Goal: Check status: Check status

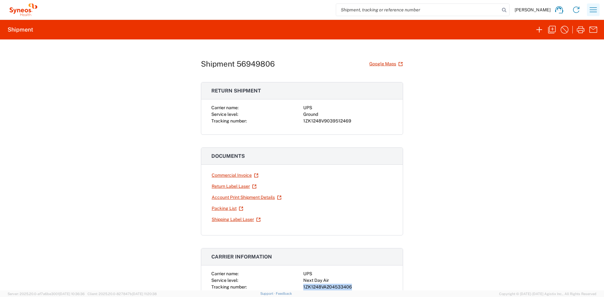
click at [591, 10] on icon "button" at bounding box center [593, 10] width 10 height 10
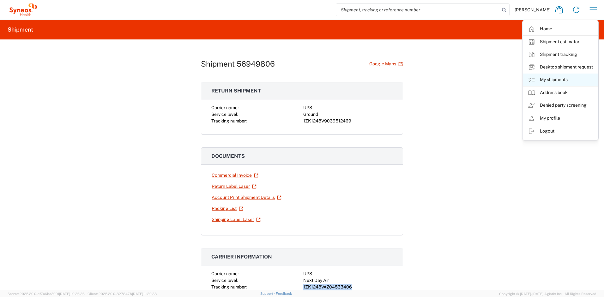
click at [562, 80] on link "My shipments" at bounding box center [560, 80] width 75 height 13
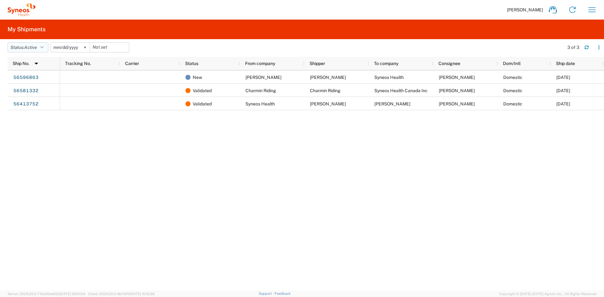
click at [37, 46] on span "Active" at bounding box center [30, 47] width 13 height 5
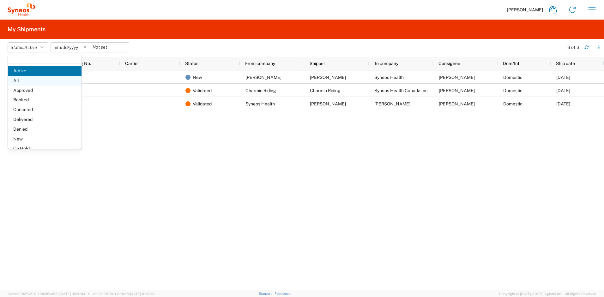
click at [21, 81] on span "All" at bounding box center [45, 81] width 74 height 10
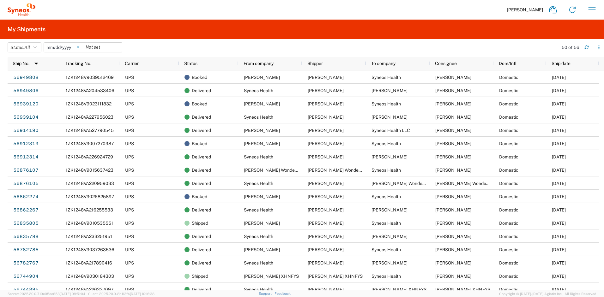
click at [81, 48] on svg-icon at bounding box center [77, 47] width 9 height 9
click at [203, 63] on div "Status" at bounding box center [210, 63] width 52 height 10
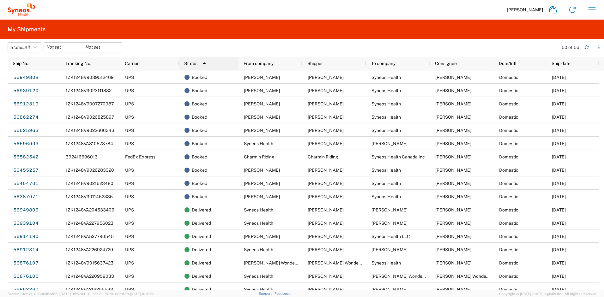
click at [201, 68] on img at bounding box center [204, 63] width 10 height 10
